Goal: Information Seeking & Learning: Learn about a topic

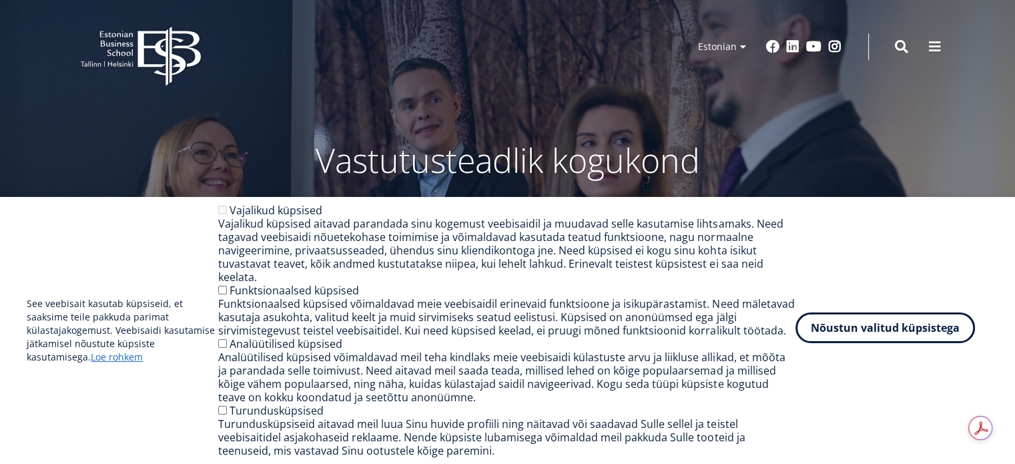
click at [847, 333] on button "Nõustun valitud küpsistega" at bounding box center [884, 327] width 179 height 31
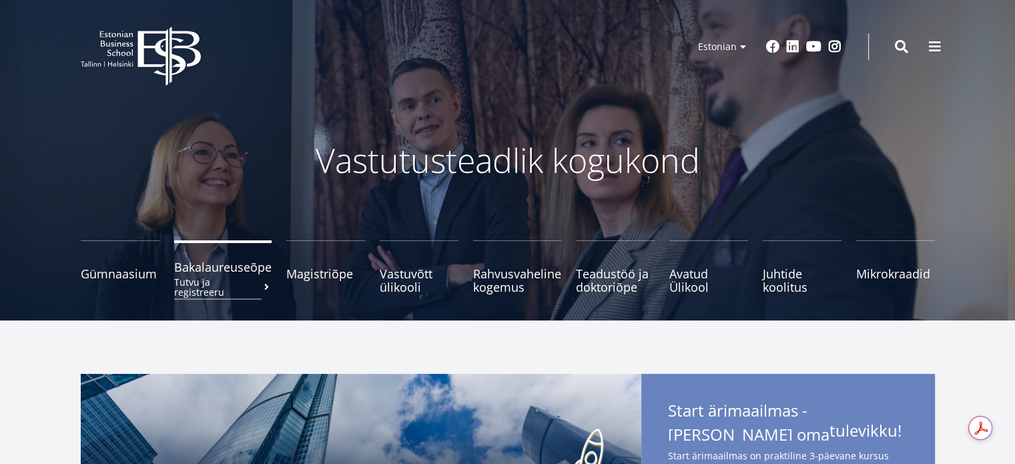
click at [227, 273] on span "Bakalaureuseõpe Tutvu ja registreeru" at bounding box center [222, 266] width 97 height 13
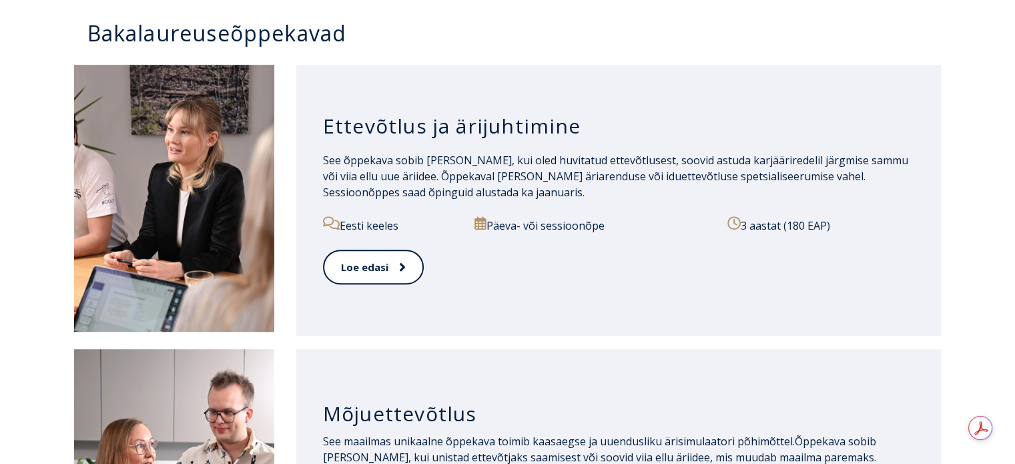
scroll to position [667, 0]
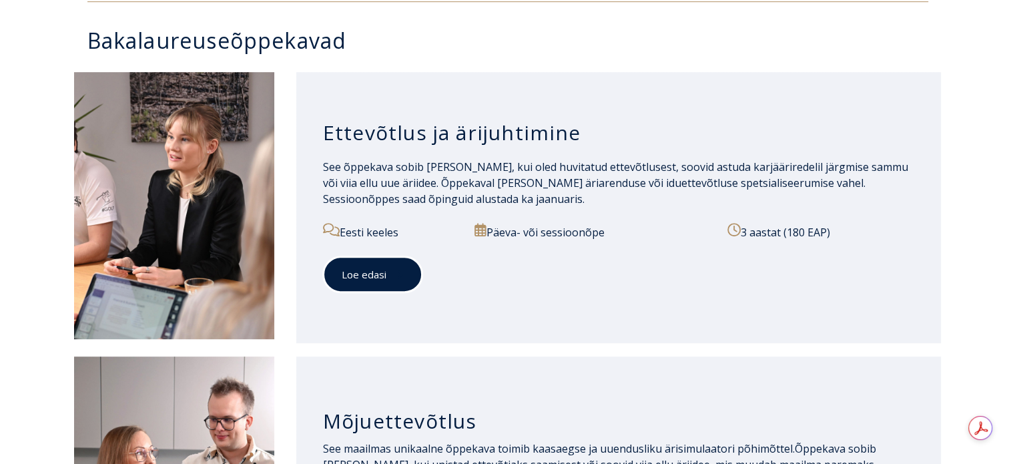
click at [384, 280] on link "Loe edasi" at bounding box center [372, 274] width 99 height 37
